Goal: Navigation & Orientation: Find specific page/section

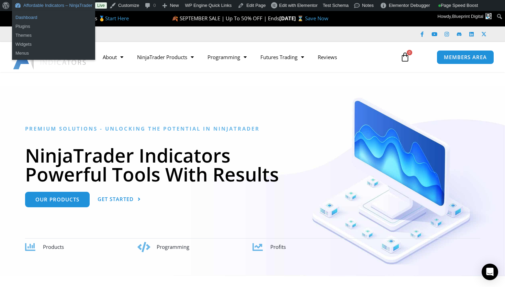
click at [52, 15] on link "Dashboard" at bounding box center [53, 17] width 83 height 9
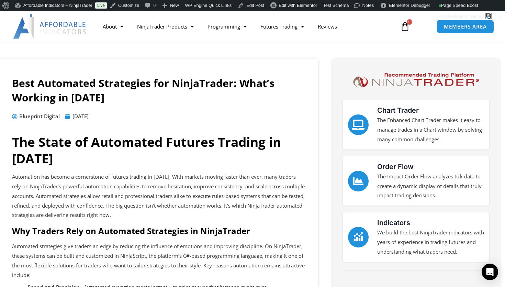
scroll to position [78, 0]
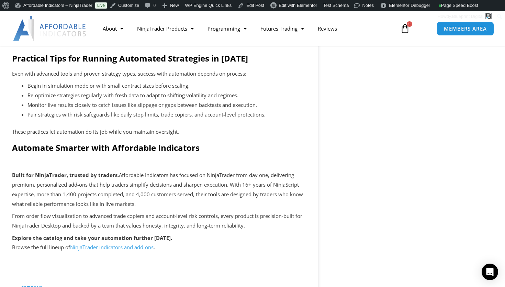
scroll to position [1166, 0]
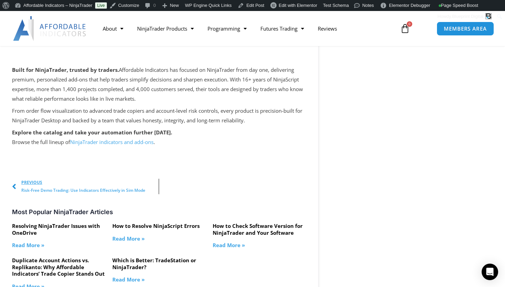
scroll to position [1257, 0]
